Goal: Information Seeking & Learning: Learn about a topic

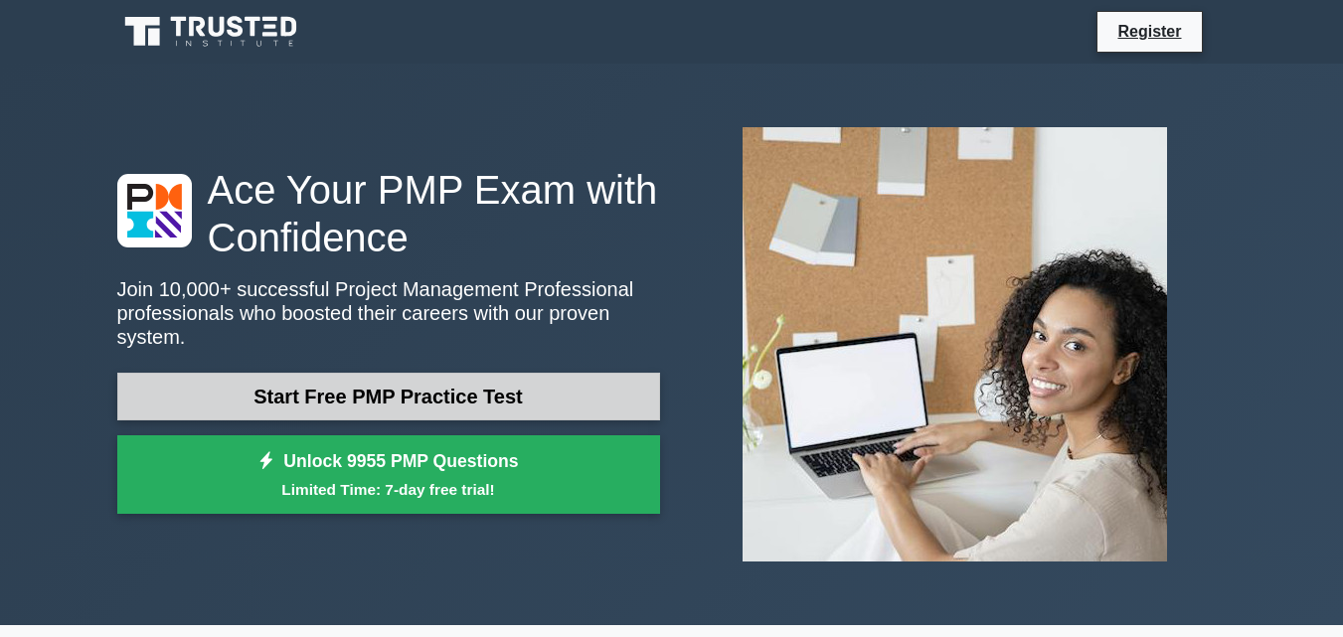
click at [534, 379] on link "Start Free PMP Practice Test" at bounding box center [388, 397] width 543 height 48
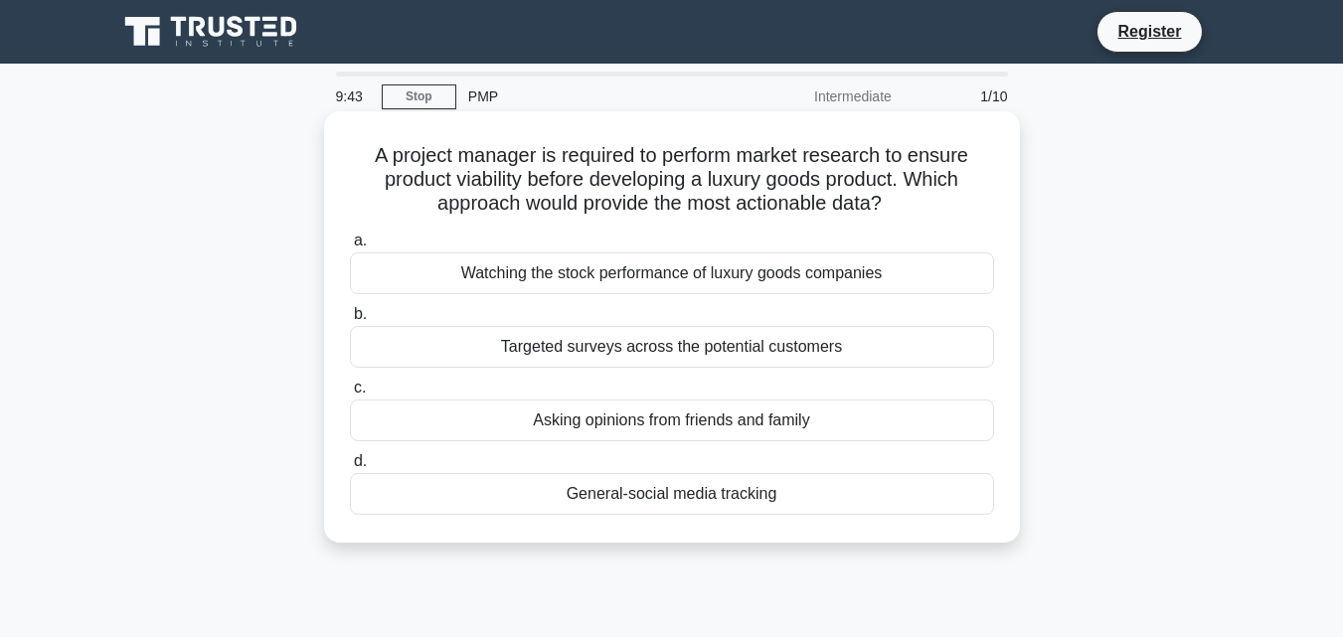
click at [602, 356] on div "Targeted surveys across the potential customers" at bounding box center [672, 347] width 644 height 42
click at [350, 321] on input "b. Targeted surveys across the potential customers" at bounding box center [350, 314] width 0 height 13
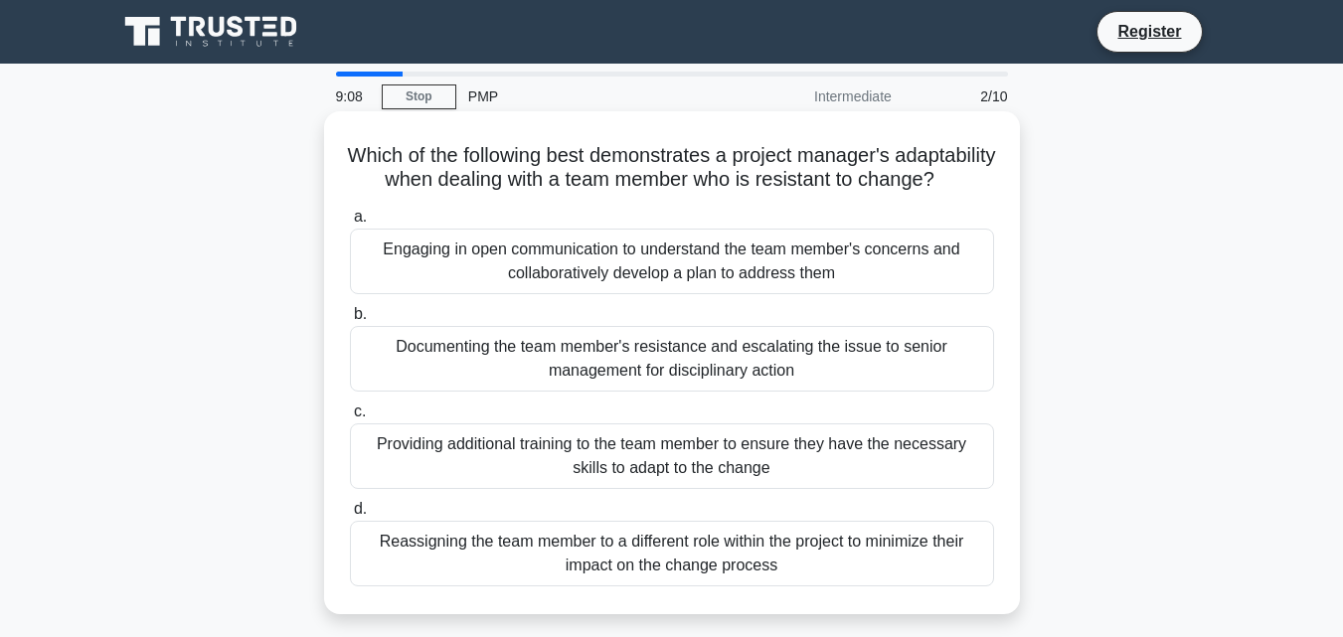
click at [619, 279] on div "Engaging in open communication to understand the team member's concerns and col…" at bounding box center [672, 262] width 644 height 66
click at [350, 224] on input "a. Engaging in open communication to understand the team member's concerns and …" at bounding box center [350, 217] width 0 height 13
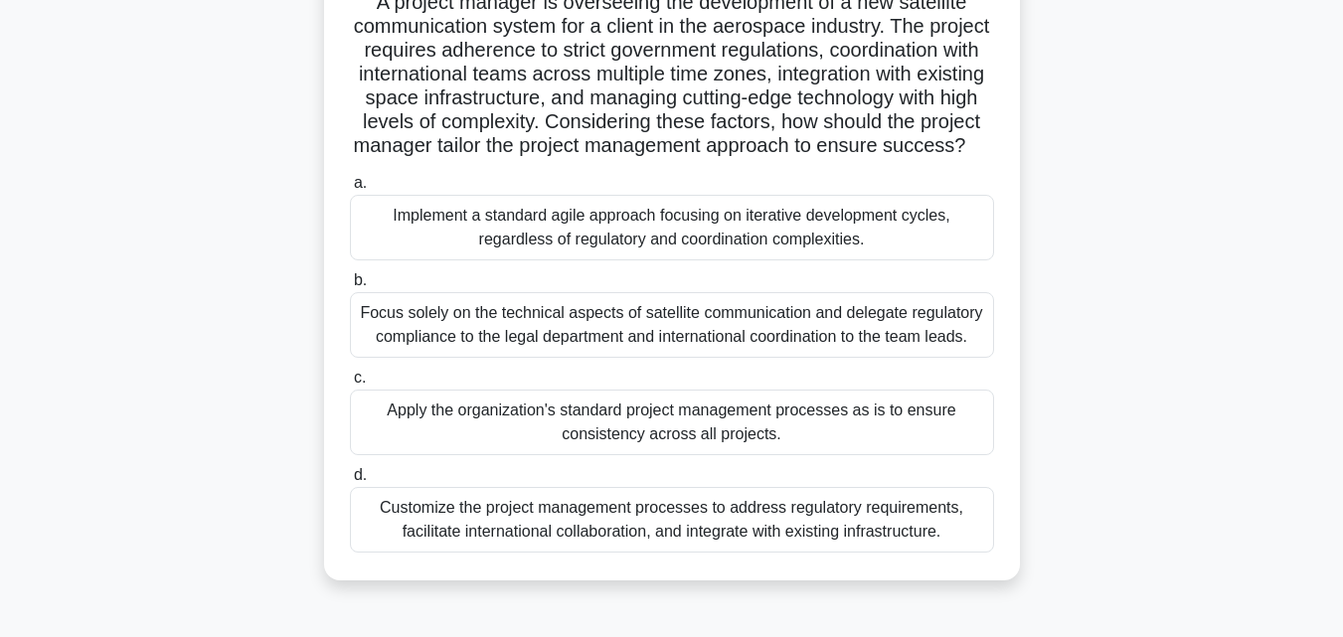
scroll to position [156, 0]
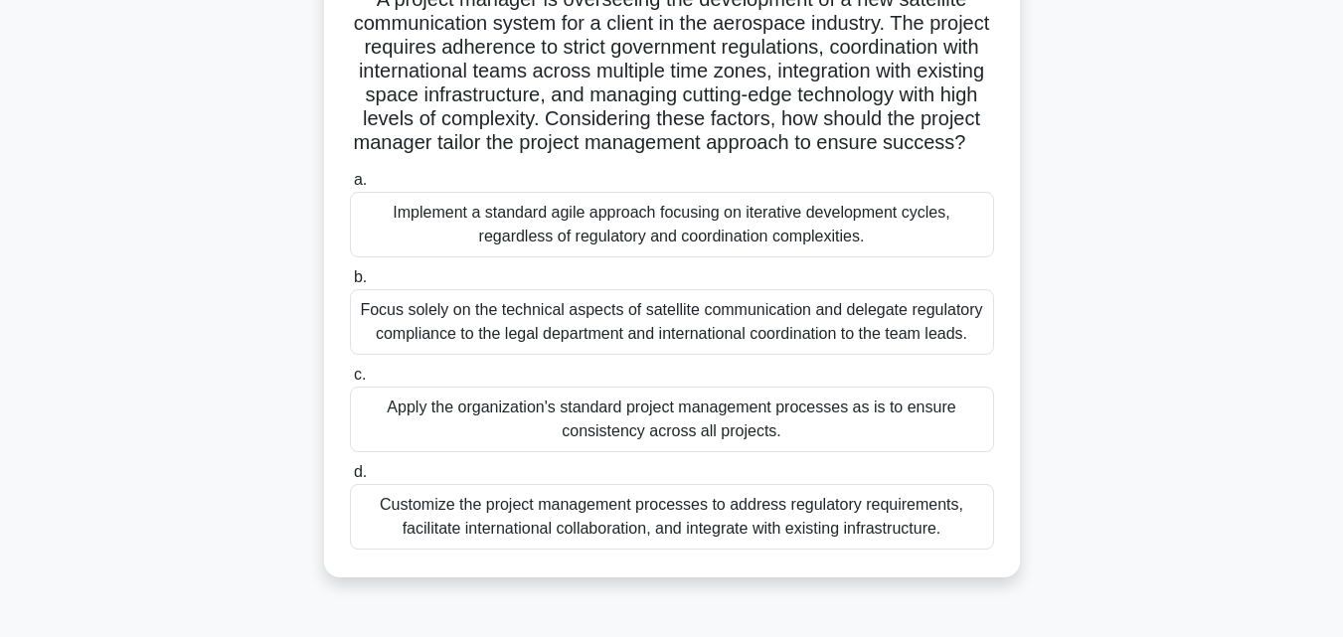
click at [846, 532] on div "Customize the project management processes to address regulatory requirements, …" at bounding box center [672, 517] width 644 height 66
click at [350, 479] on input "d. Customize the project management processes to address regulatory requirement…" at bounding box center [350, 472] width 0 height 13
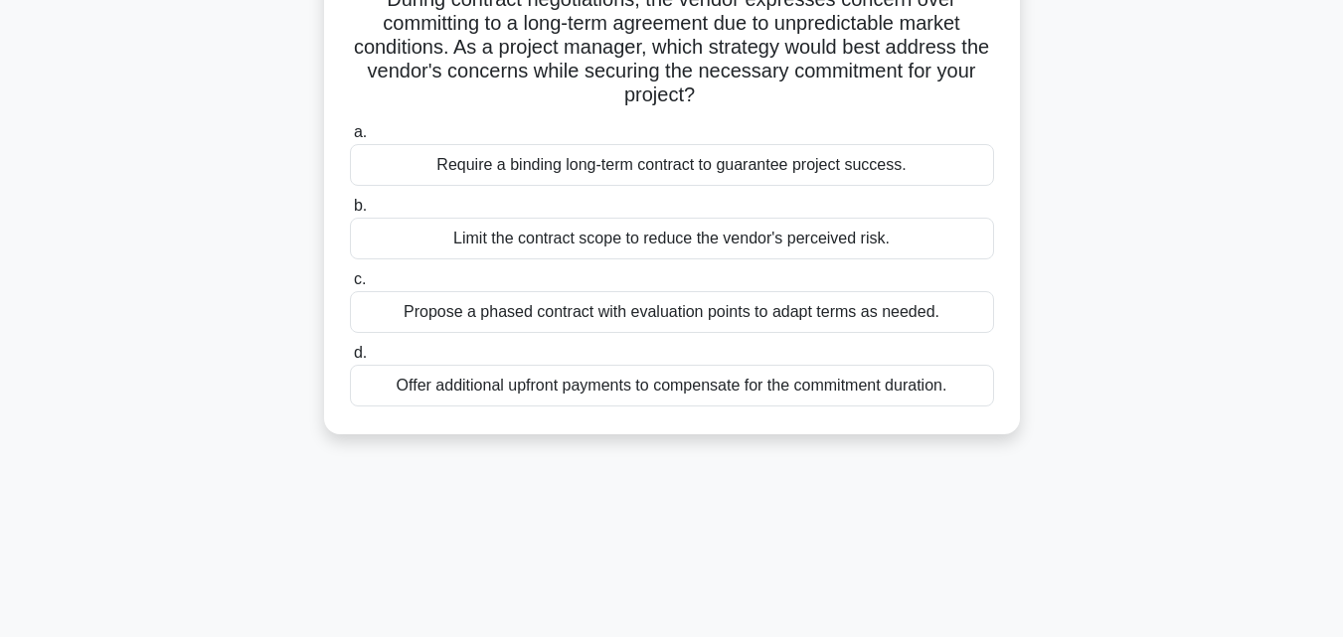
scroll to position [0, 0]
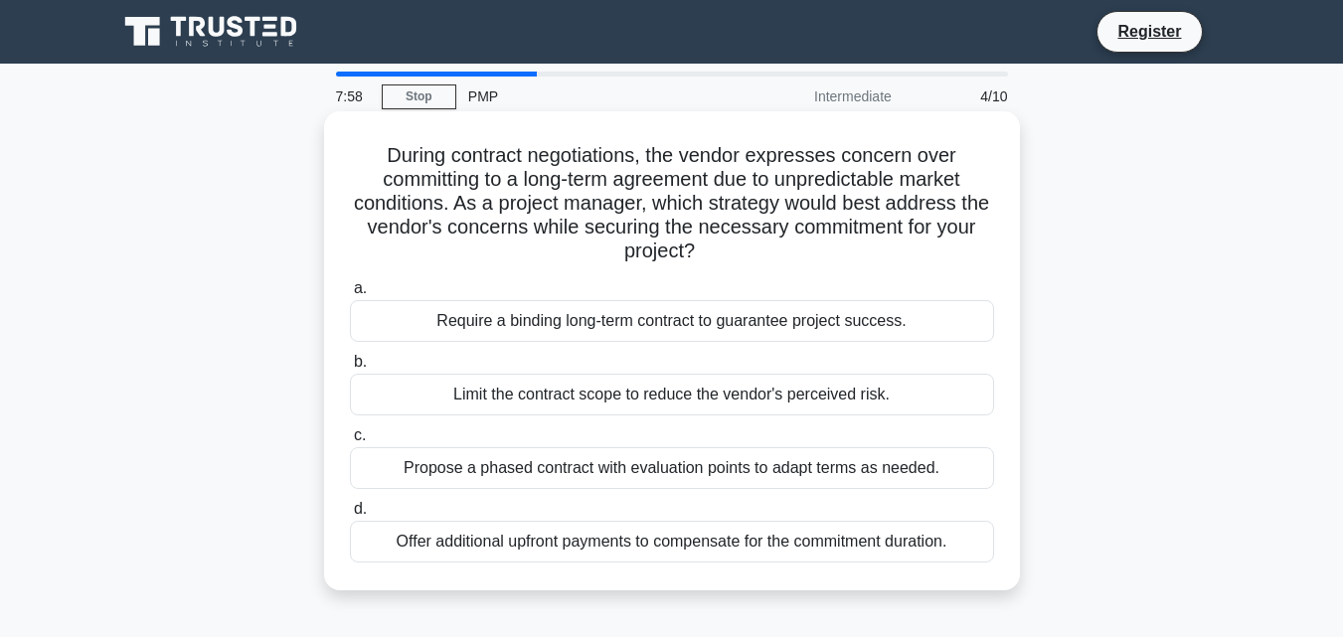
click at [918, 472] on div "Propose a phased contract with evaluation points to adapt terms as needed." at bounding box center [672, 468] width 644 height 42
click at [350, 442] on input "c. Propose a phased contract with evaluation points to adapt terms as needed." at bounding box center [350, 436] width 0 height 13
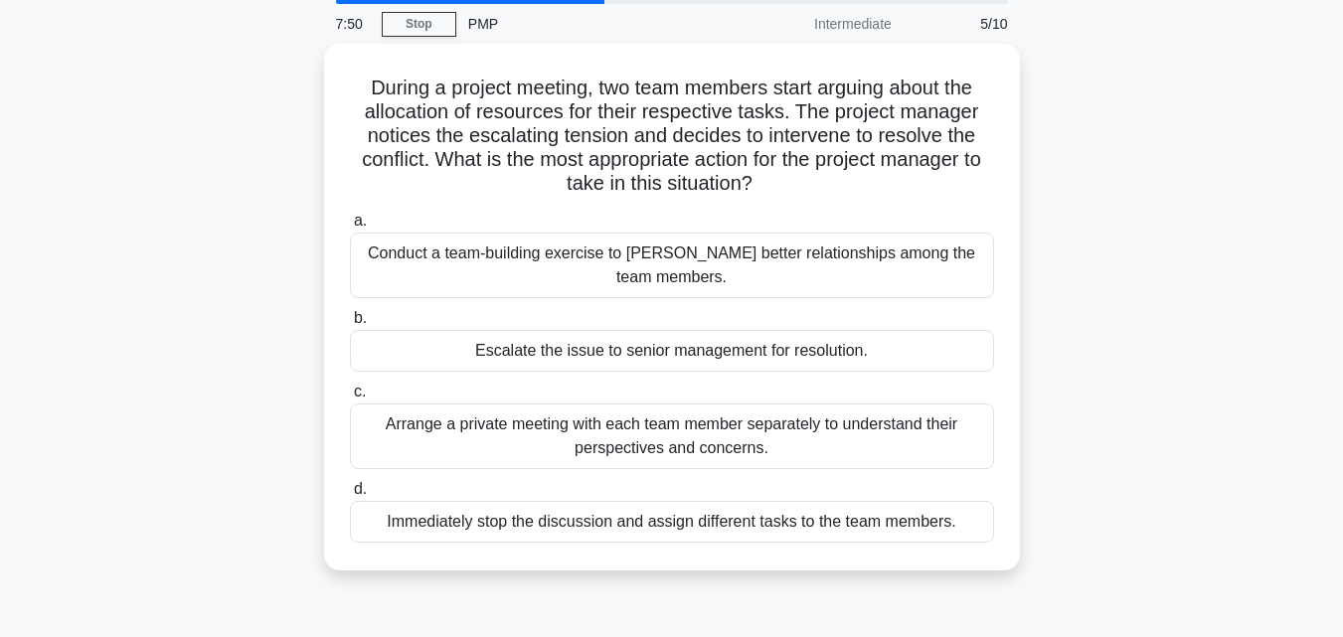
scroll to position [75, 0]
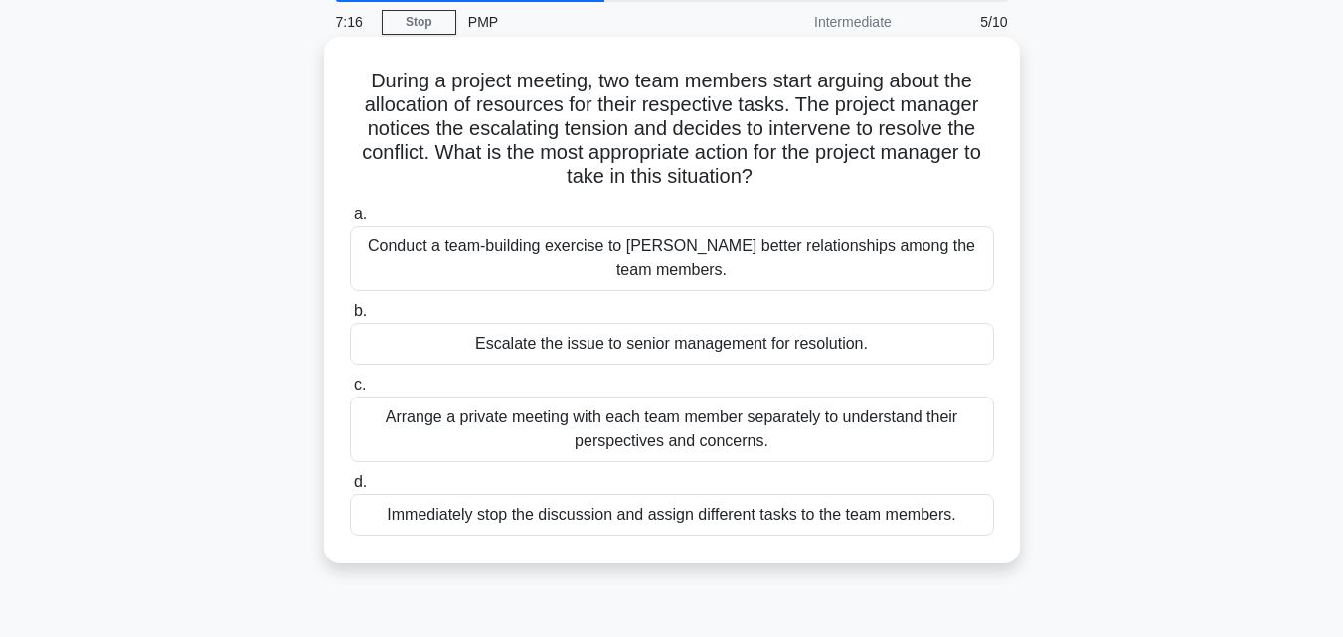
click at [846, 425] on div "Arrange a private meeting with each team member separately to understand their …" at bounding box center [672, 430] width 644 height 66
click at [350, 392] on input "c. Arrange a private meeting with each team member separately to understand the…" at bounding box center [350, 385] width 0 height 13
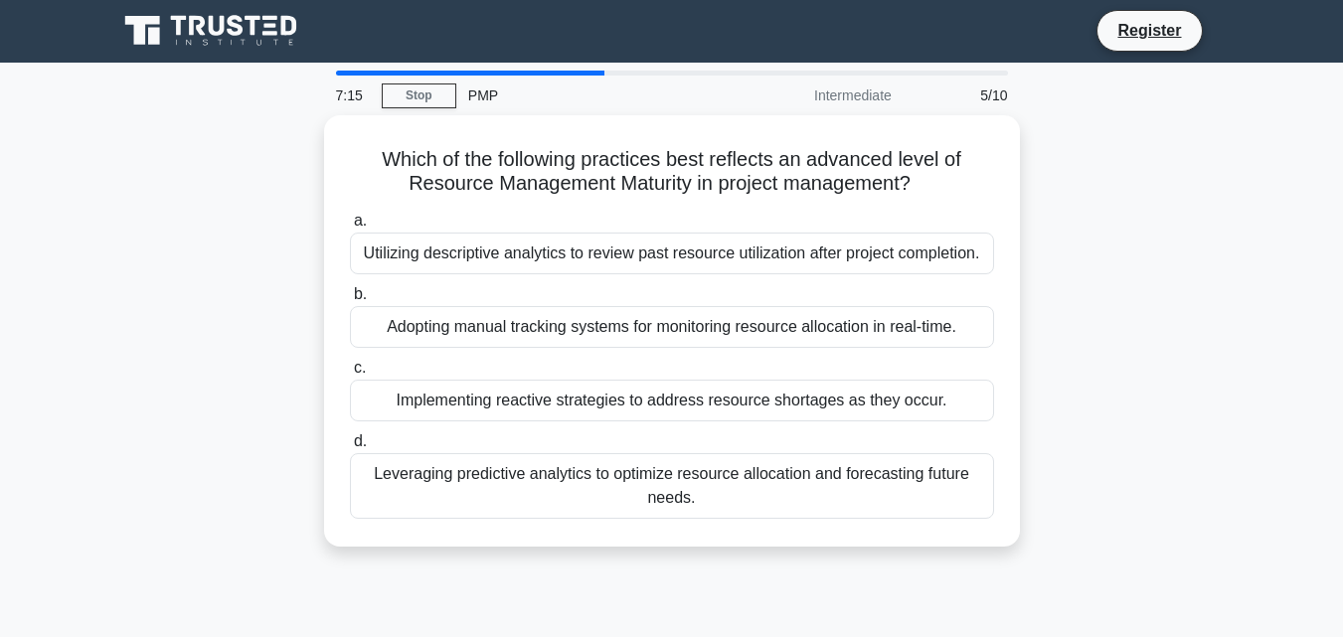
scroll to position [0, 0]
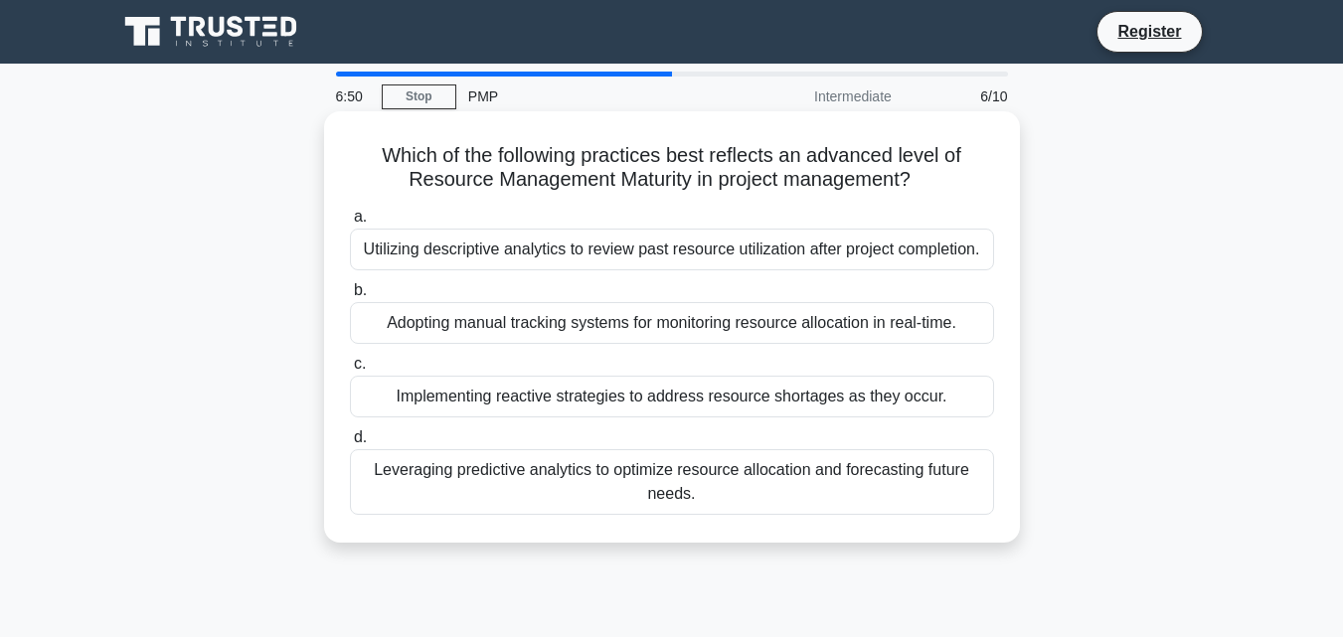
click at [878, 471] on div "Leveraging predictive analytics to optimize resource allocation and forecasting…" at bounding box center [672, 482] width 644 height 66
click at [350, 444] on input "d. Leveraging predictive analytics to optimize resource allocation and forecast…" at bounding box center [350, 437] width 0 height 13
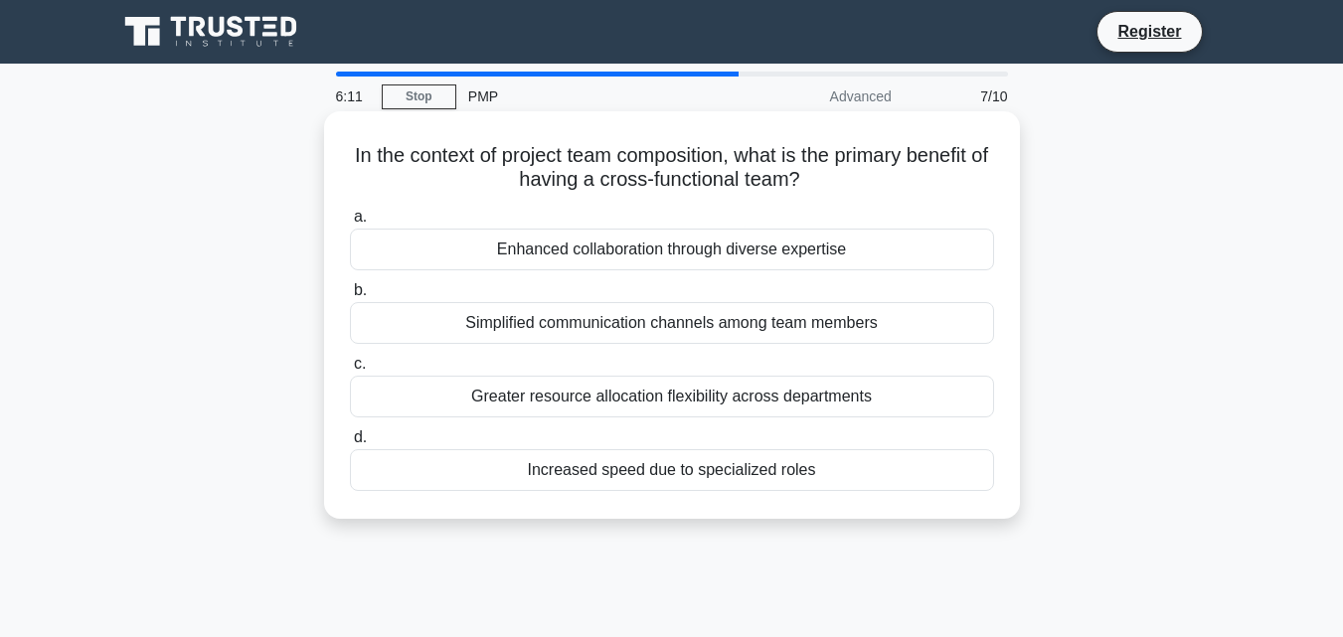
click at [899, 251] on div "Enhanced collaboration through diverse expertise" at bounding box center [672, 250] width 644 height 42
click at [350, 224] on input "a. Enhanced collaboration through diverse expertise" at bounding box center [350, 217] width 0 height 13
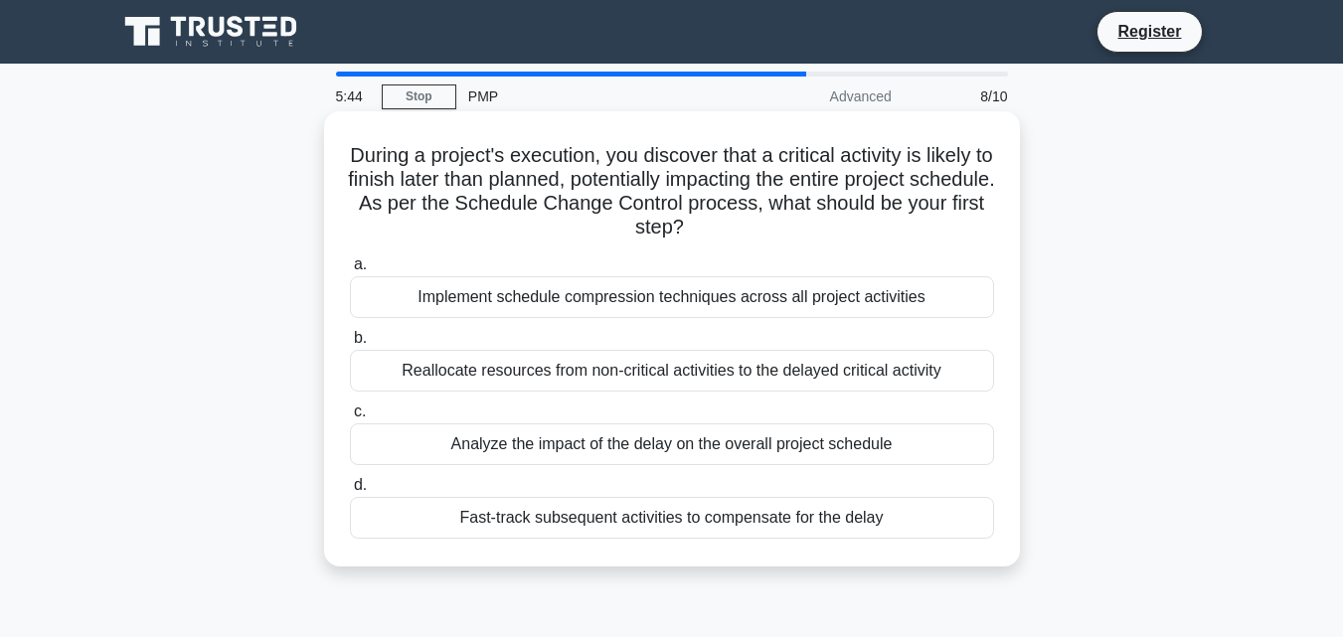
click at [936, 445] on div "Analyze the impact of the delay on the overall project schedule" at bounding box center [672, 445] width 644 height 42
click at [350, 419] on input "c. Analyze the impact of the delay on the overall project schedule" at bounding box center [350, 412] width 0 height 13
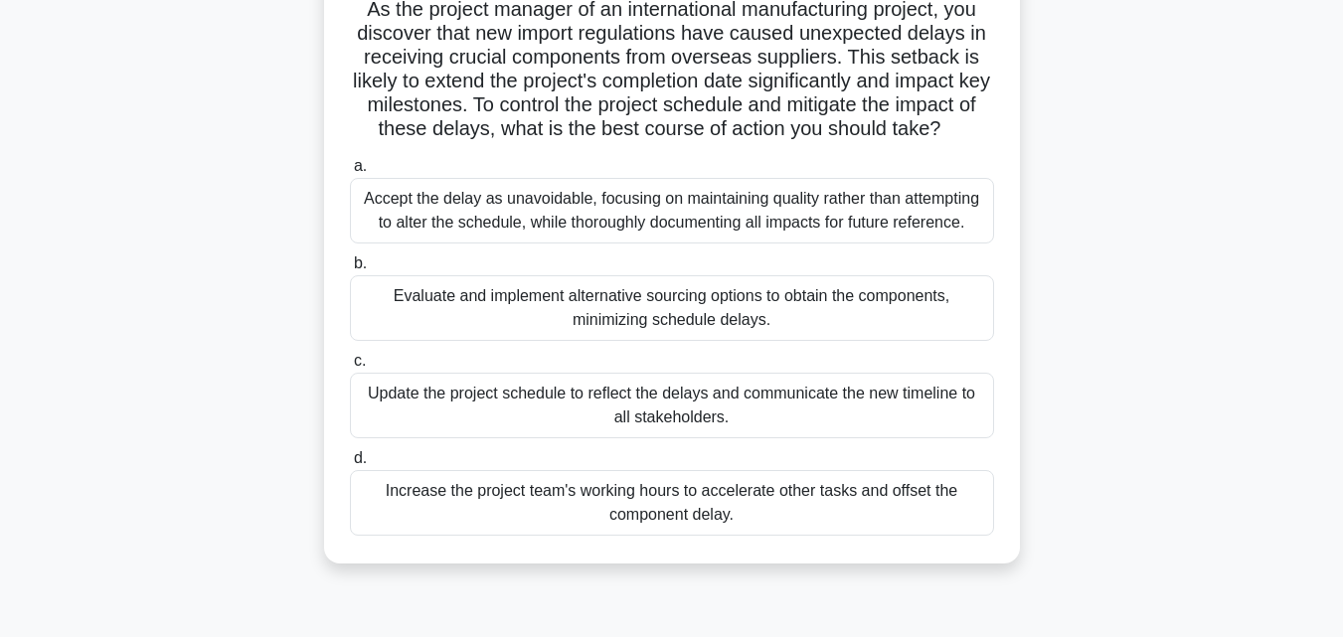
scroll to position [152, 0]
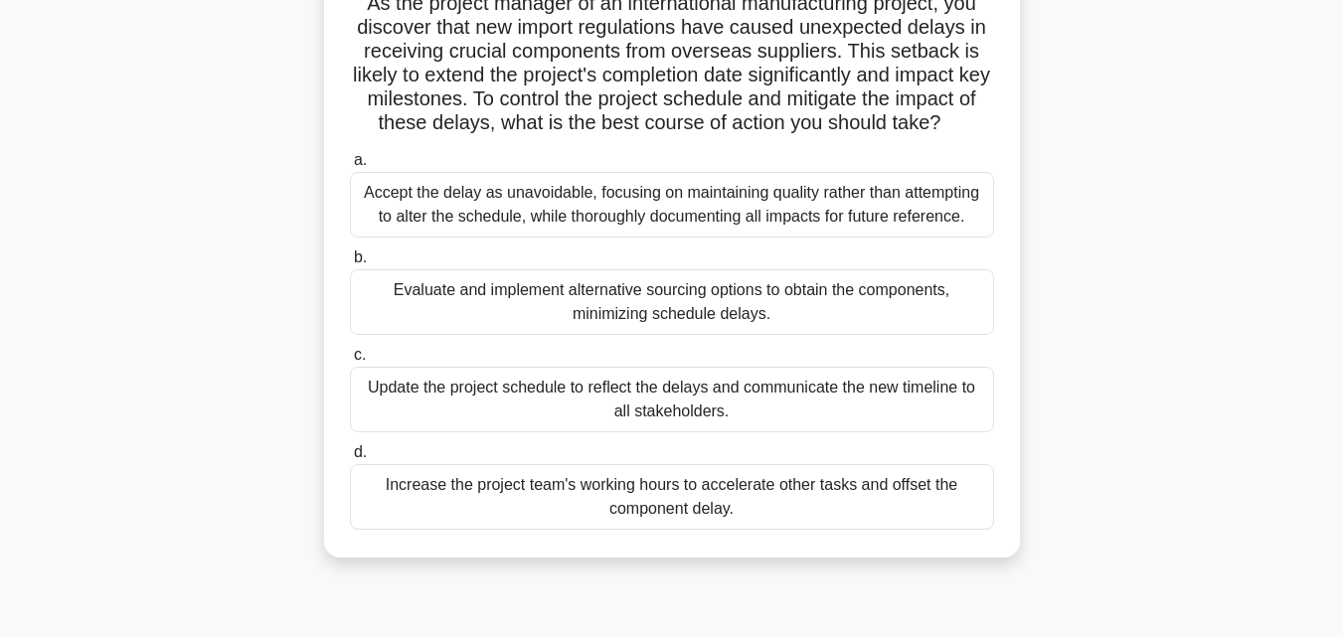
click at [841, 397] on div "Update the project schedule to reflect the delays and communicate the new timel…" at bounding box center [672, 400] width 644 height 66
click at [350, 362] on input "c. Update the project schedule to reflect the delays and communicate the new ti…" at bounding box center [350, 355] width 0 height 13
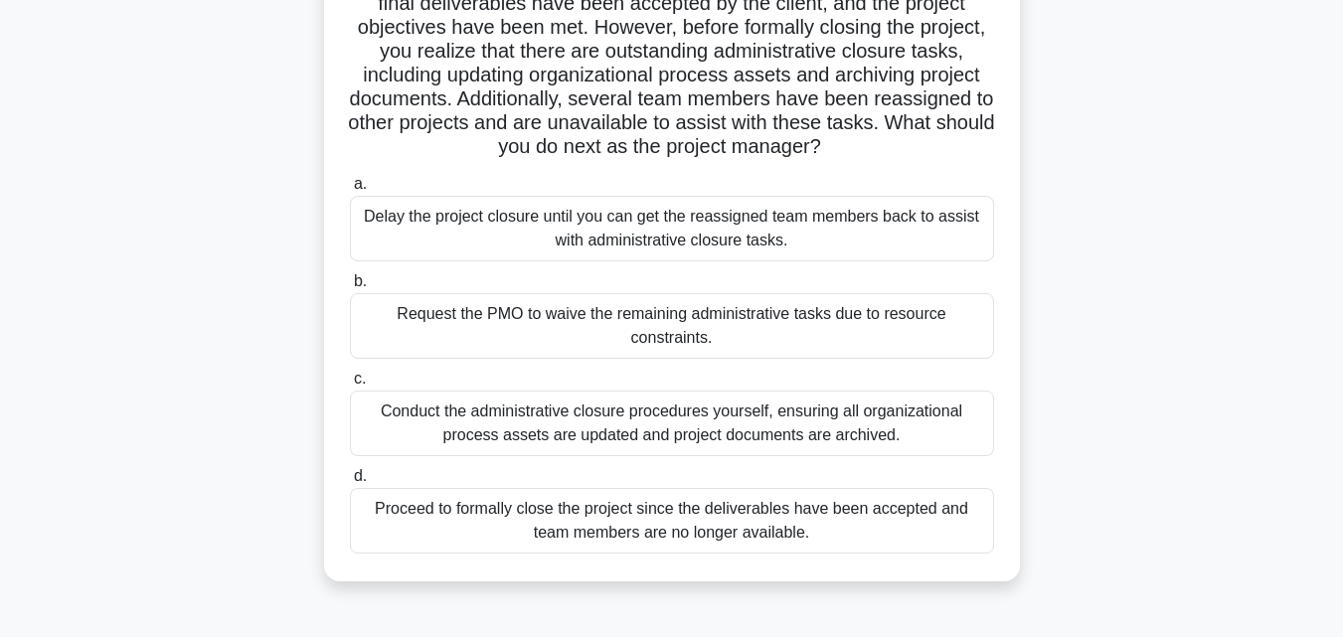
scroll to position [179, 0]
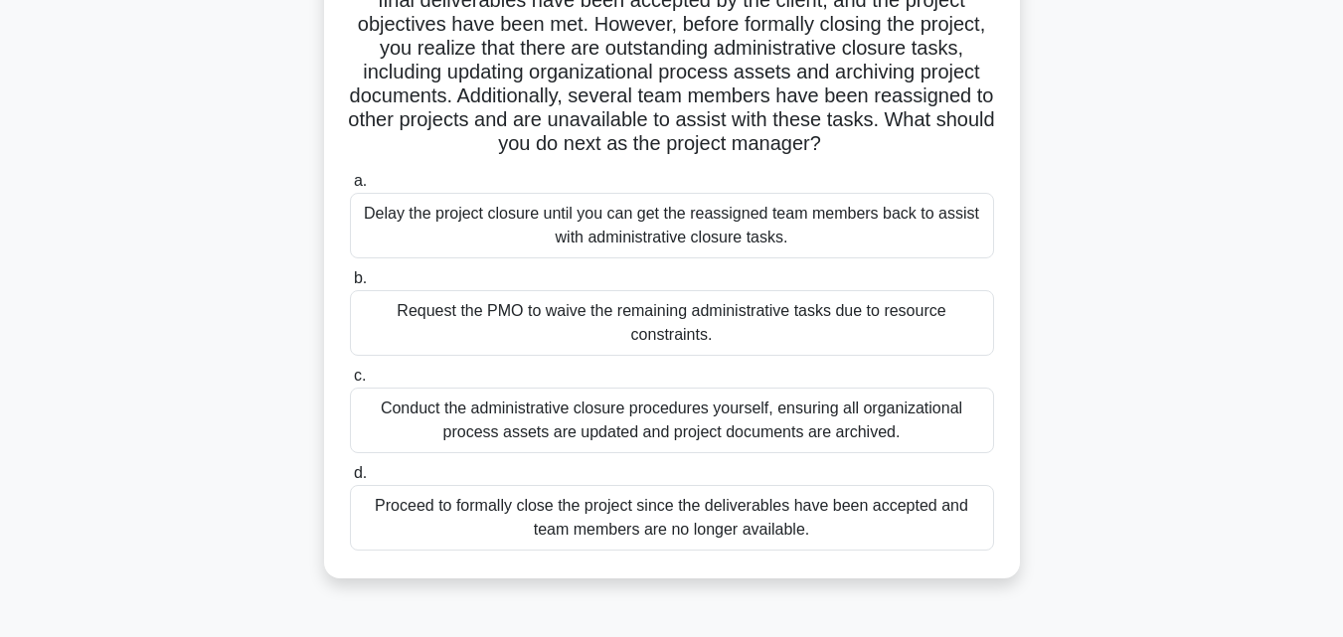
click at [921, 431] on div "Conduct the administrative closure procedures yourself, ensuring all organizati…" at bounding box center [672, 421] width 644 height 66
click at [350, 383] on input "c. Conduct the administrative closure procedures yourself, ensuring all organiz…" at bounding box center [350, 376] width 0 height 13
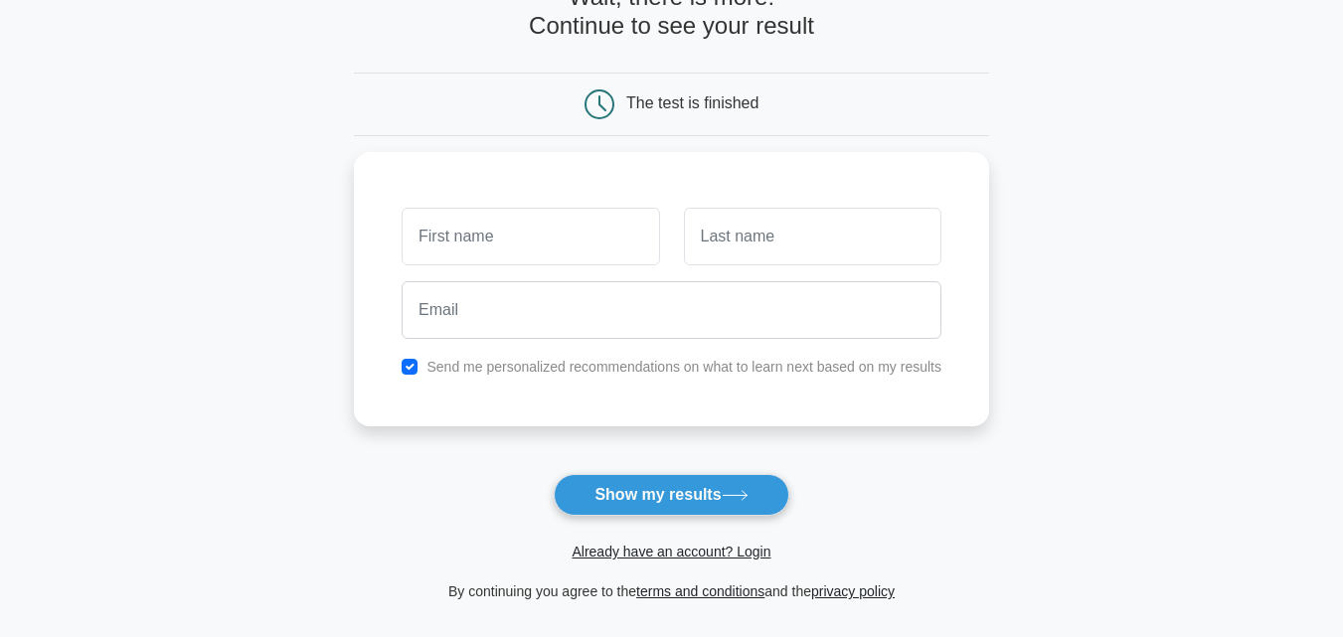
scroll to position [118, 0]
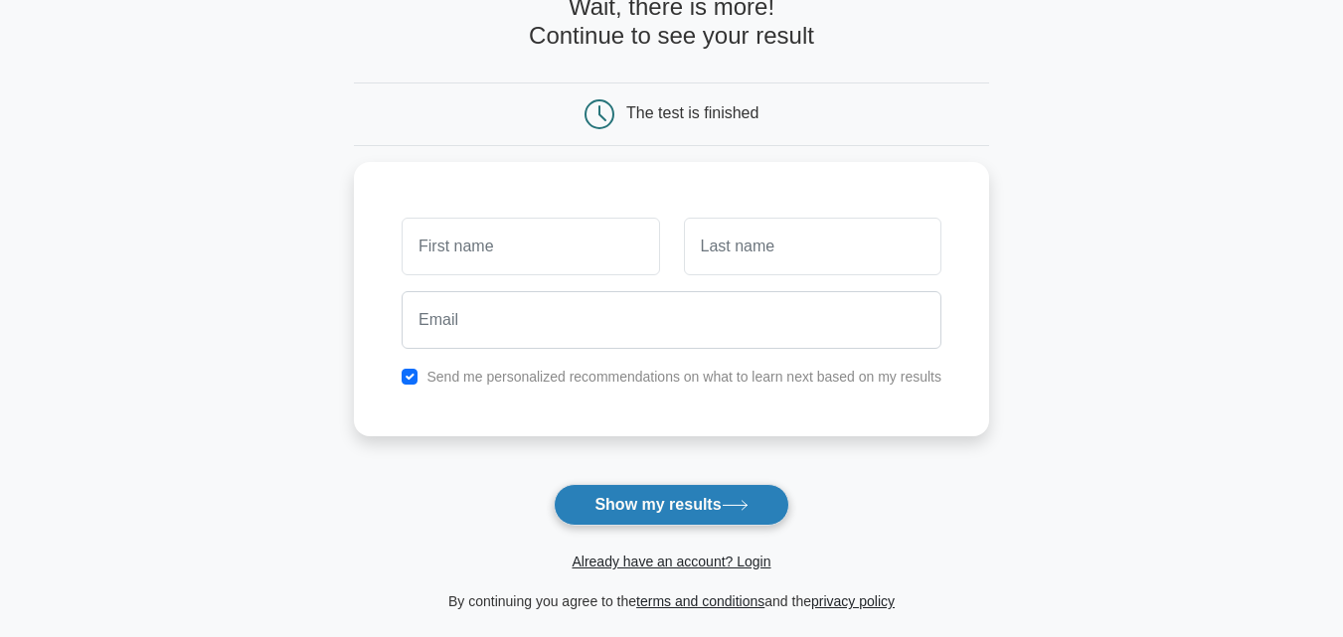
click at [676, 498] on button "Show my results" at bounding box center [671, 505] width 235 height 42
click at [673, 507] on button "Show my results" at bounding box center [671, 505] width 235 height 42
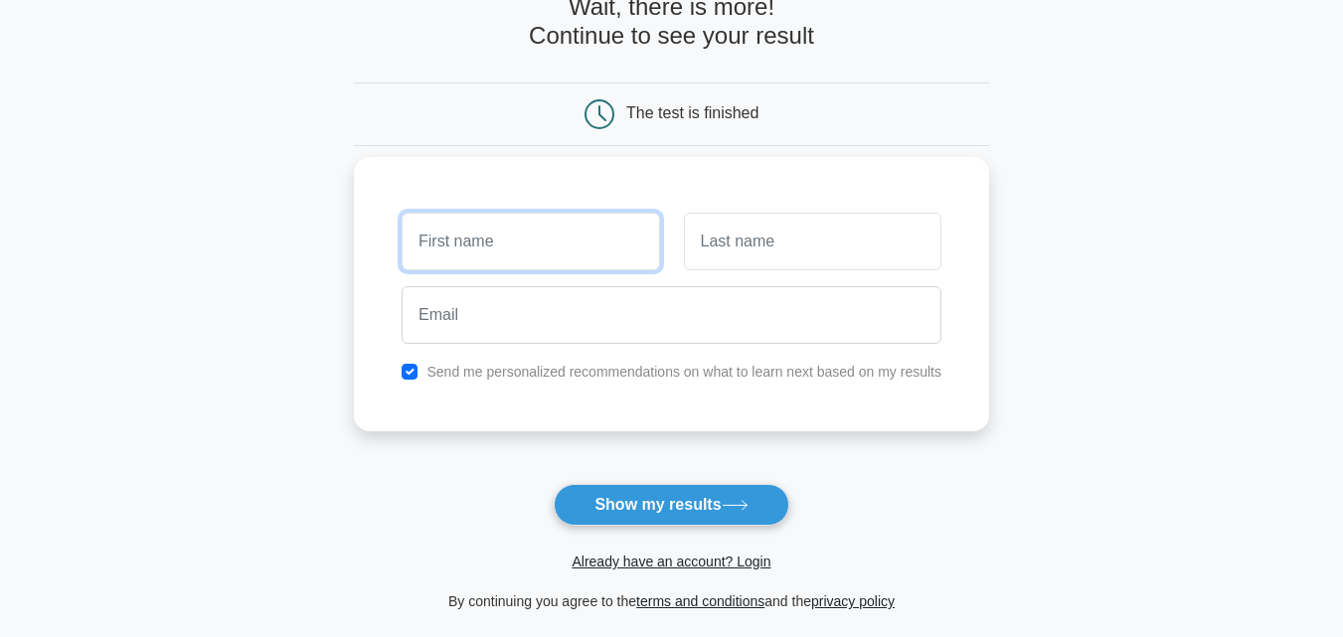
click at [549, 241] on input "text" at bounding box center [531, 242] width 258 height 58
drag, startPoint x: 556, startPoint y: 242, endPoint x: 581, endPoint y: 238, distance: 25.2
click at [556, 240] on input "text" at bounding box center [531, 242] width 258 height 58
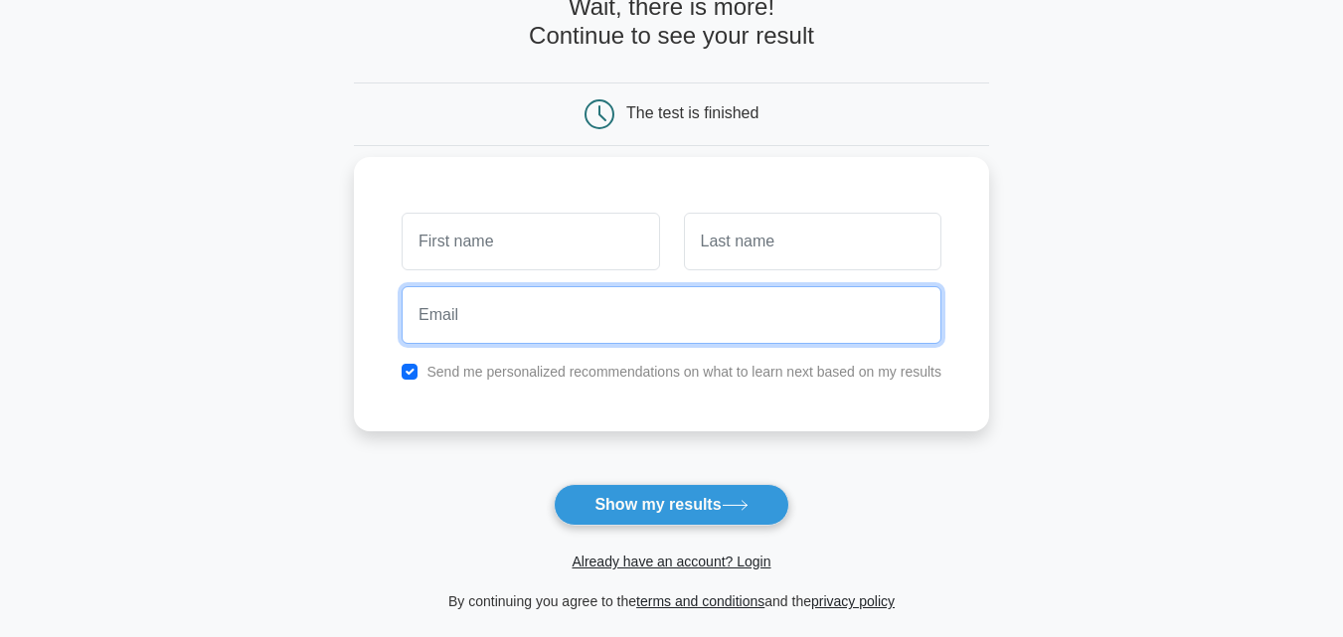
click at [757, 324] on input "email" at bounding box center [672, 315] width 540 height 58
type input "[EMAIL_ADDRESS][DOMAIN_NAME]"
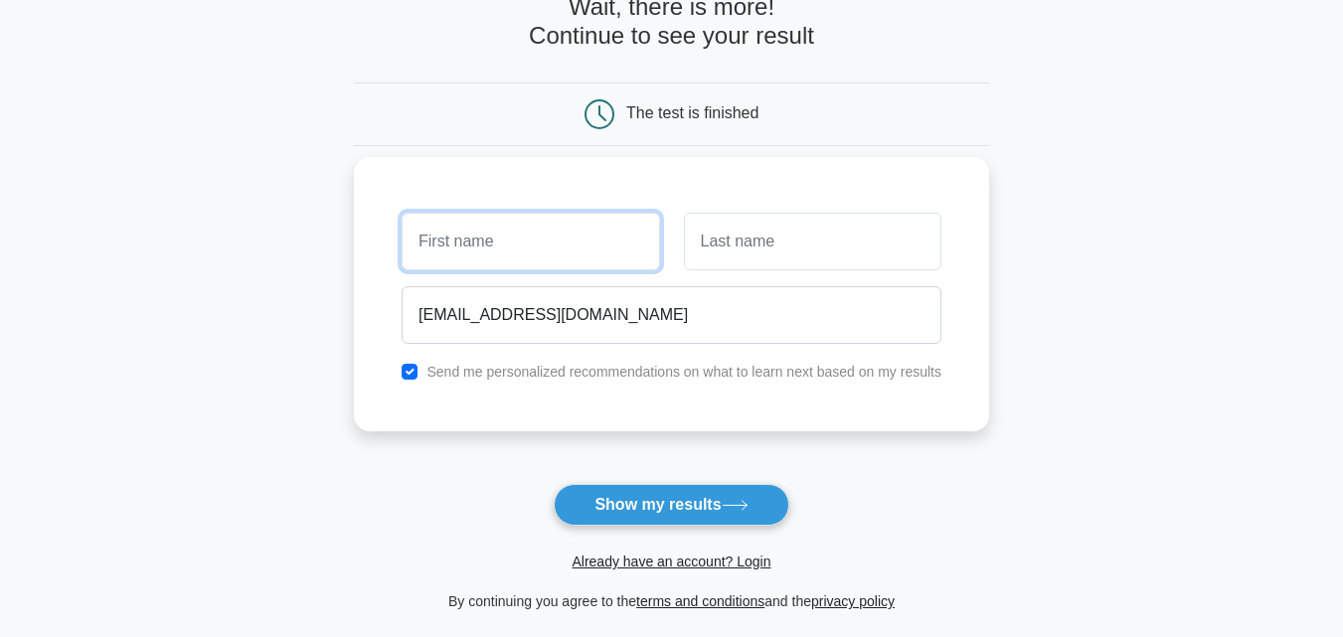
click at [546, 248] on input "text" at bounding box center [531, 242] width 258 height 58
type input "[PERSON_NAME]"
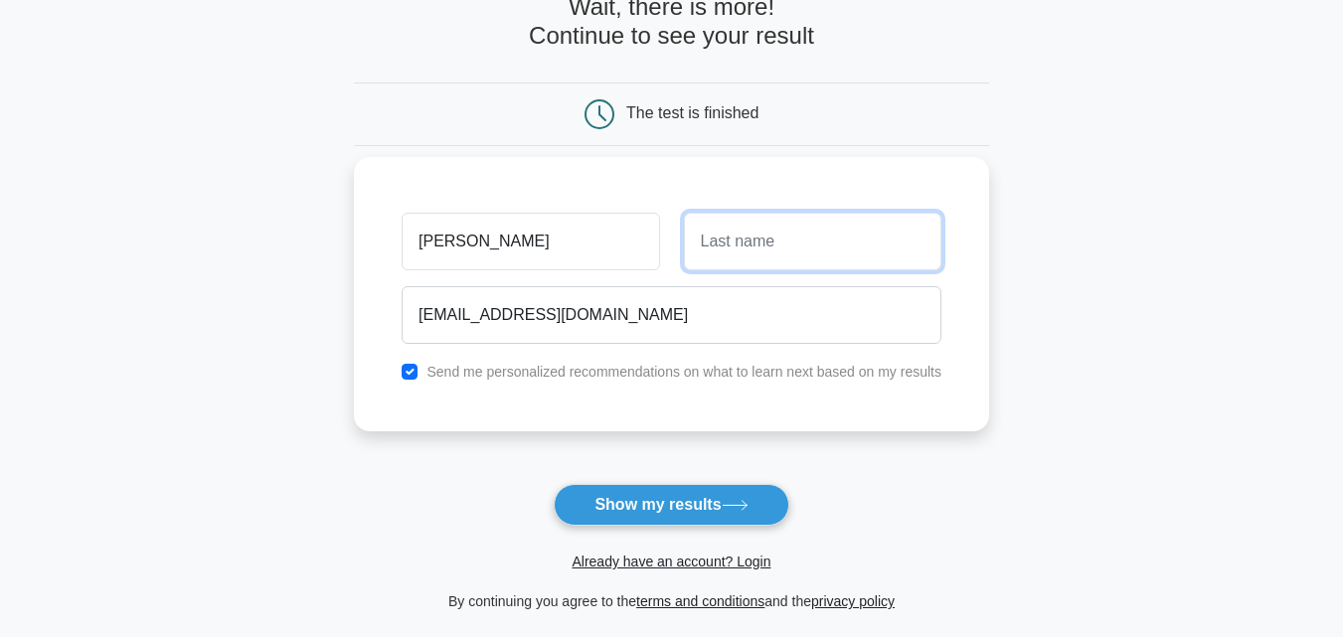
click at [775, 245] on input "text" at bounding box center [813, 242] width 258 height 58
type input "[PERSON_NAME]"
click at [554, 484] on button "Show my results" at bounding box center [671, 505] width 235 height 42
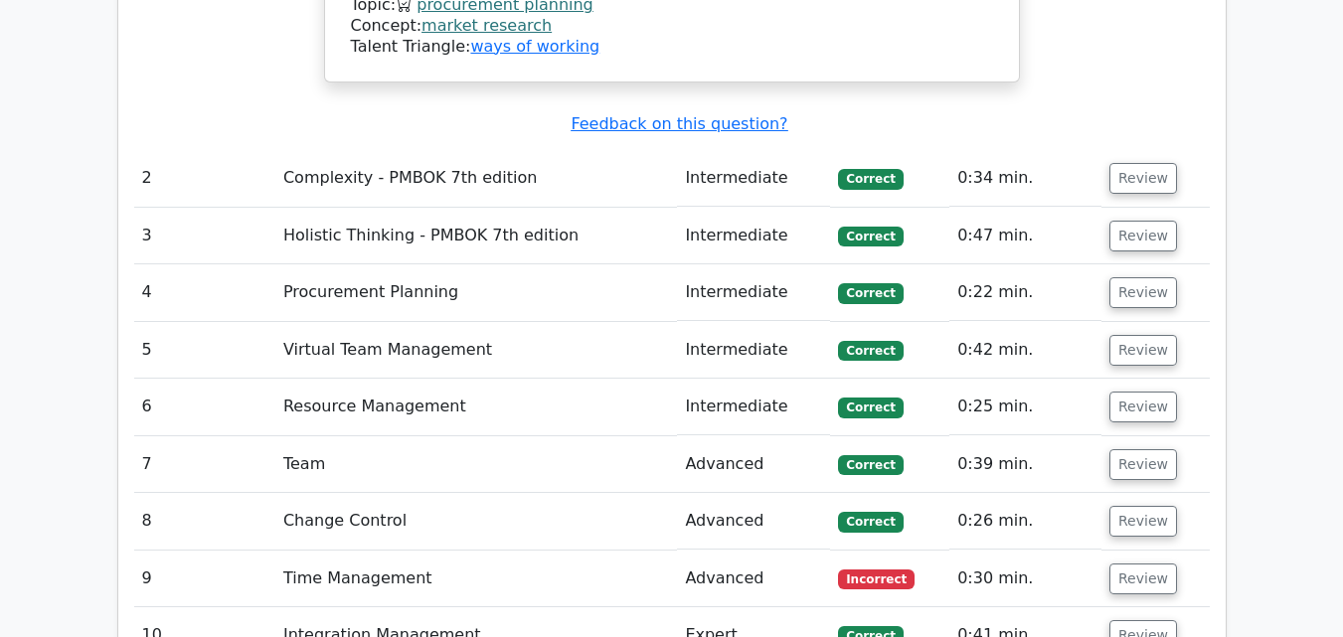
scroll to position [2680, 0]
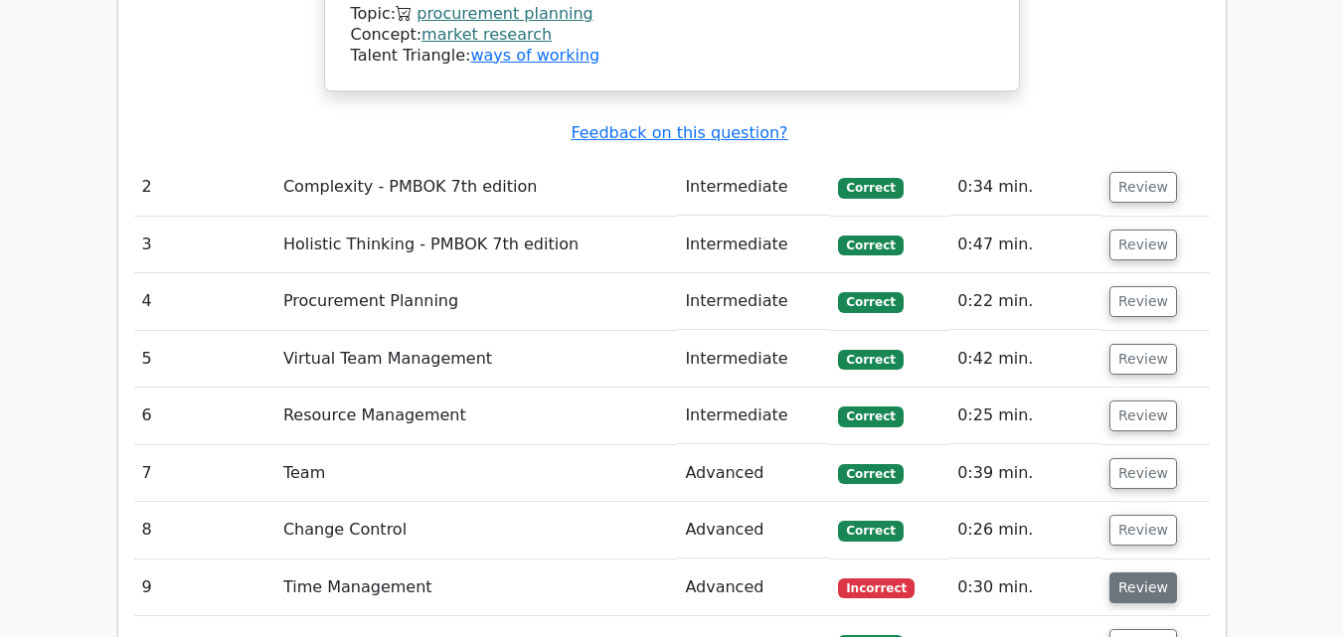
click at [1136, 573] on button "Review" at bounding box center [1144, 588] width 68 height 31
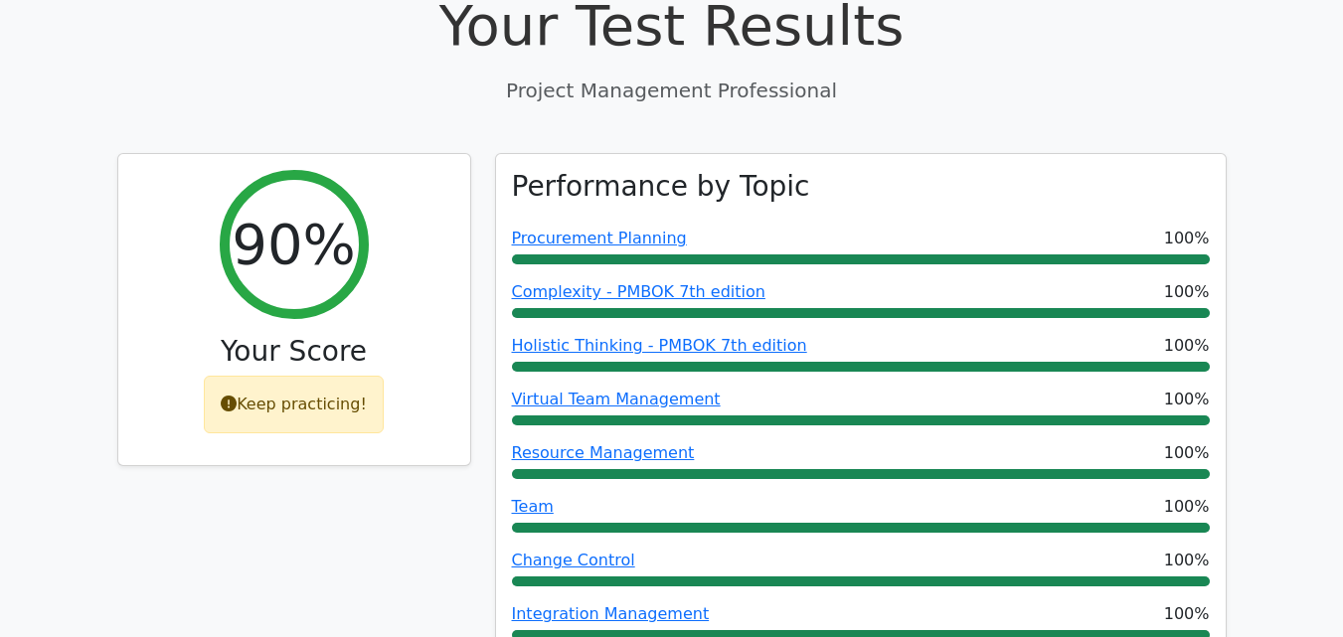
scroll to position [0, 0]
